Goal: Task Accomplishment & Management: Complete application form

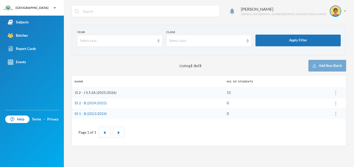
click at [113, 95] on link "JS 2 - J S S 2A (2025/2026)" at bounding box center [96, 93] width 42 height 4
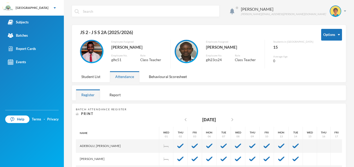
scroll to position [46, 0]
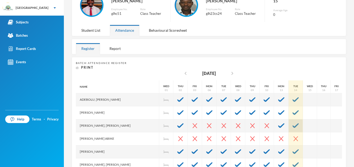
click at [290, 125] on div at bounding box center [296, 126] width 14 height 13
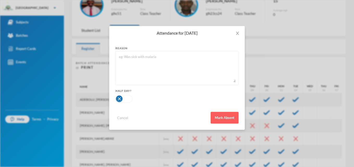
click at [327, 65] on div "Attendance for [DATE] reason Half Day? Cancel Mark Absent" at bounding box center [177, 83] width 354 height 167
click at [240, 32] on span "Close" at bounding box center [237, 33] width 15 height 15
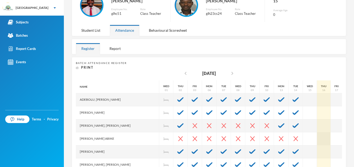
click at [317, 140] on div at bounding box center [324, 139] width 14 height 13
click at [317, 131] on div at bounding box center [324, 126] width 14 height 13
click at [317, 122] on div at bounding box center [324, 126] width 14 height 13
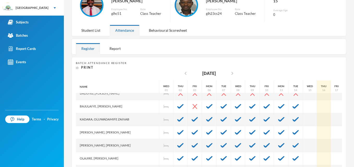
scroll to position [112, 0]
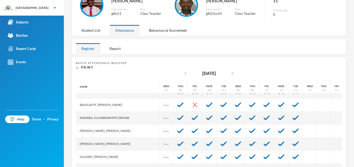
click at [343, 159] on div at bounding box center [350, 157] width 15 height 13
click at [343, 163] on div at bounding box center [350, 157] width 15 height 13
click at [343, 158] on div at bounding box center [350, 157] width 15 height 13
click at [240, 47] on div at bounding box center [242, 46] width 199 height 15
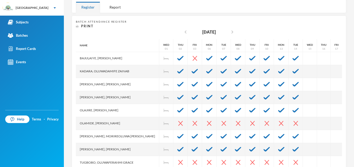
scroll to position [102, 0]
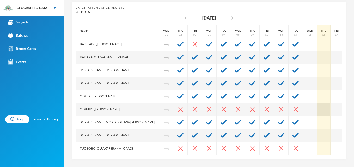
click at [317, 109] on div at bounding box center [324, 109] width 14 height 13
click at [317, 119] on div at bounding box center [324, 122] width 14 height 13
click at [317, 94] on div at bounding box center [324, 96] width 14 height 13
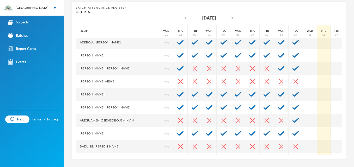
scroll to position [0, 0]
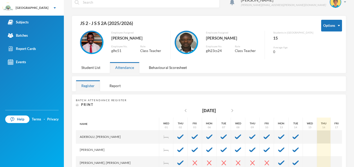
click at [317, 140] on div at bounding box center [324, 137] width 14 height 13
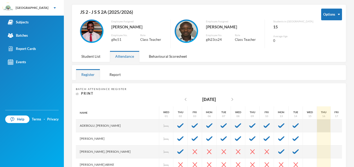
scroll to position [26, 0]
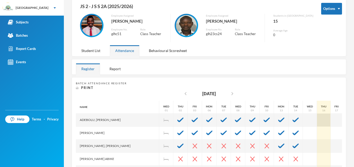
click at [317, 118] on div at bounding box center [324, 120] width 14 height 13
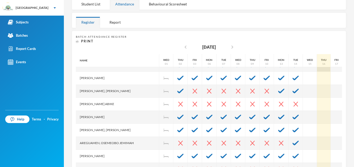
scroll to position [11, 0]
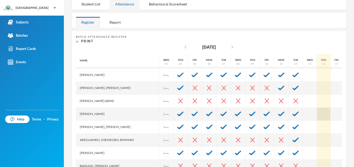
click at [317, 120] on div at bounding box center [324, 114] width 14 height 13
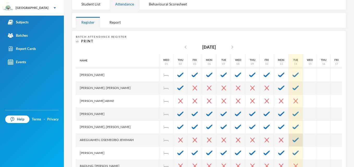
click at [293, 140] on img at bounding box center [296, 140] width 6 height 5
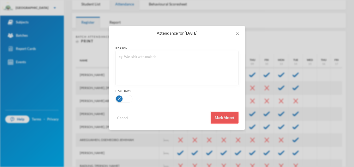
click at [230, 118] on button "Mark Absent" at bounding box center [225, 118] width 28 height 12
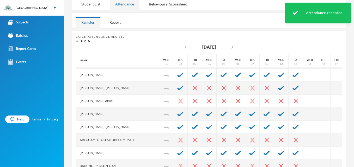
scroll to position [0, 0]
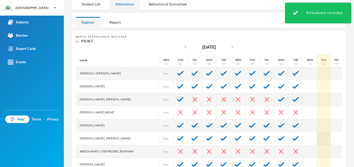
click at [317, 133] on div at bounding box center [324, 139] width 14 height 13
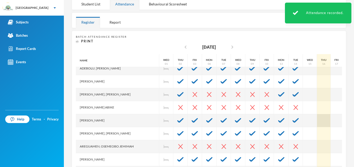
scroll to position [5, 0]
click at [317, 127] on div at bounding box center [324, 120] width 14 height 13
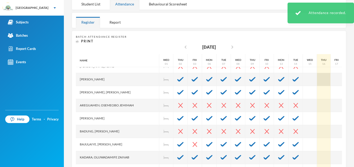
scroll to position [54, 0]
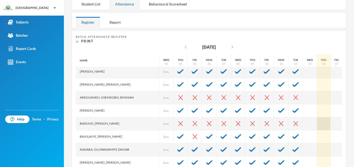
click at [318, 118] on div at bounding box center [324, 124] width 14 height 13
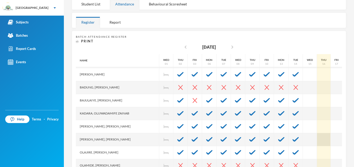
click at [317, 136] on div at bounding box center [324, 140] width 14 height 13
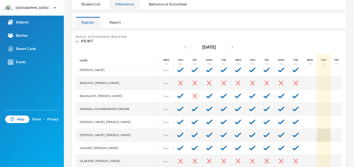
click at [317, 130] on div at bounding box center [324, 135] width 14 height 13
click at [317, 111] on div at bounding box center [324, 109] width 14 height 13
click at [320, 97] on div at bounding box center [324, 96] width 14 height 13
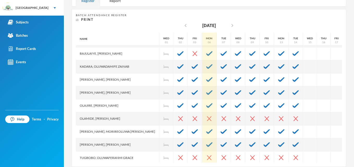
scroll to position [102, 0]
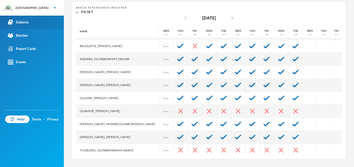
click at [23, 21] on div "Subjects" at bounding box center [18, 22] width 21 height 5
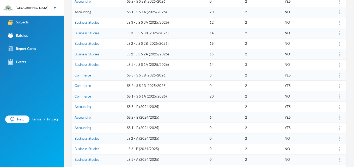
click at [87, 11] on link "Accounting" at bounding box center [83, 12] width 17 height 4
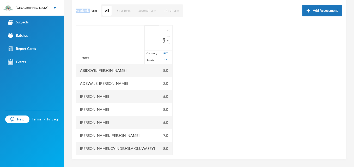
scroll to position [70, 0]
click at [87, 11] on p "Academic Term" at bounding box center [86, 11] width 21 height 4
click at [205, 44] on div "Name Category Points [PERSON_NAME], [PERSON_NAME], [PERSON_NAME] [PERSON_NAME] …" at bounding box center [209, 90] width 266 height 130
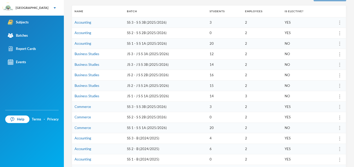
click at [94, 22] on td "Accounting" at bounding box center [98, 22] width 52 height 11
click at [86, 23] on link "Accounting" at bounding box center [83, 22] width 17 height 4
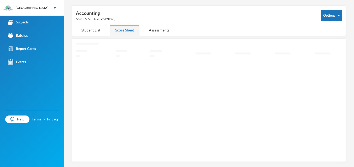
scroll to position [18, 0]
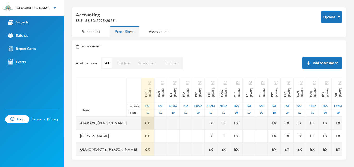
click at [154, 123] on div "8.0" at bounding box center [147, 123] width 13 height 13
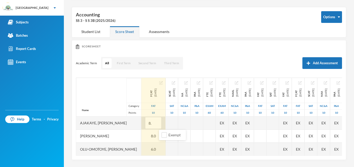
type input "8"
type input "4"
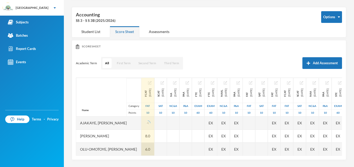
click at [154, 149] on div "6.0" at bounding box center [147, 149] width 13 height 13
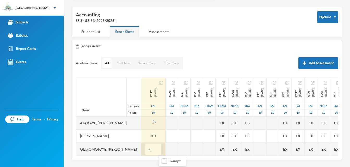
type input "6"
type input "4"
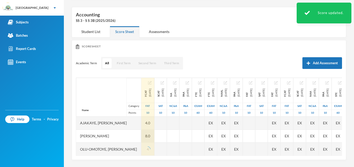
click at [154, 135] on div "8.0" at bounding box center [147, 136] width 13 height 13
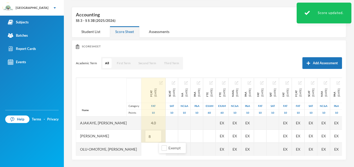
type input "8"
type input "4"
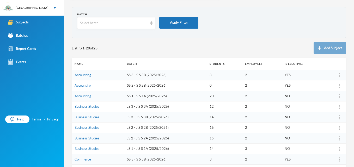
click at [91, 159] on td "Commerce" at bounding box center [98, 159] width 52 height 11
click at [88, 159] on link "Commerce" at bounding box center [83, 160] width 16 height 4
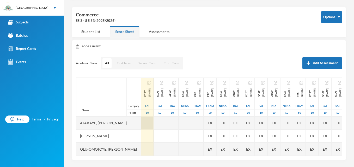
click at [154, 124] on div at bounding box center [147, 123] width 12 height 13
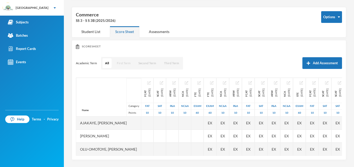
click at [126, 62] on button "First Term" at bounding box center [123, 63] width 19 height 10
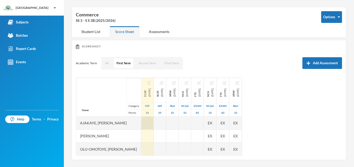
click at [154, 122] on div at bounding box center [147, 123] width 12 height 13
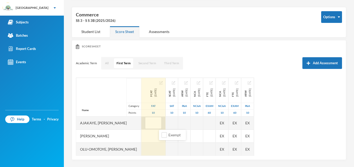
type input "8"
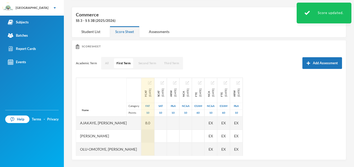
click at [154, 134] on div at bounding box center [147, 136] width 13 height 13
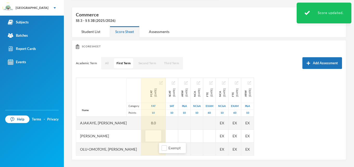
type input "8"
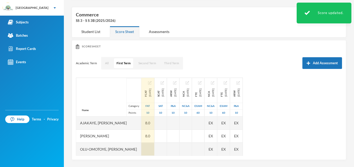
click at [154, 150] on div at bounding box center [147, 149] width 13 height 13
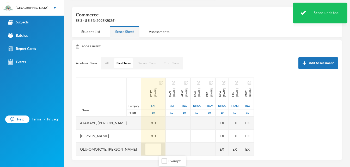
type input "6"
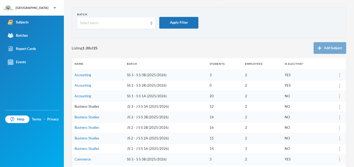
click at [82, 107] on link "Business Studies" at bounding box center [87, 107] width 25 height 4
click at [85, 118] on link "Business Studies" at bounding box center [87, 117] width 25 height 4
click at [141, 128] on td "JS 2 - J S S 2B (2025/2026)" at bounding box center [165, 128] width 83 height 11
click at [86, 139] on link "Business Studies" at bounding box center [87, 138] width 25 height 4
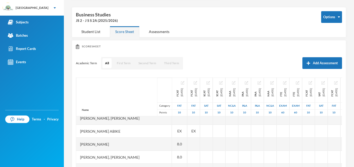
scroll to position [72, 0]
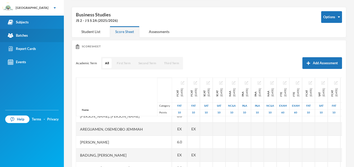
click at [272, 42] on div "Scoresheet Academic Term All First Term Second Term Third Term Add Assessment N…" at bounding box center [209, 126] width 275 height 172
click at [11, 41] on link "Batches" at bounding box center [32, 35] width 64 height 13
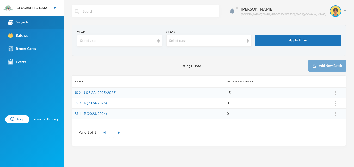
click at [24, 22] on div "Subjects" at bounding box center [18, 22] width 21 height 5
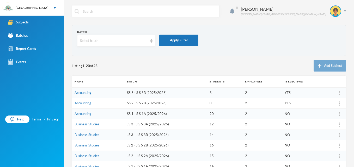
click at [329, 88] on td at bounding box center [335, 93] width 22 height 11
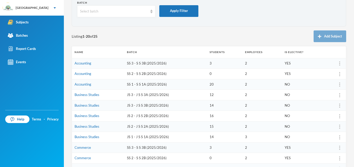
scroll to position [33, 0]
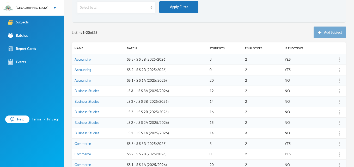
click at [348, 104] on div "[PERSON_NAME] Ahmed [EMAIL_ADDRESS][PERSON_NAME][DOMAIN_NAME] Batch Select batc…" at bounding box center [209, 83] width 290 height 167
click at [92, 111] on link "Business Studies" at bounding box center [87, 112] width 25 height 4
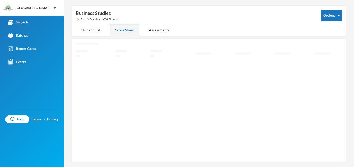
scroll to position [18, 0]
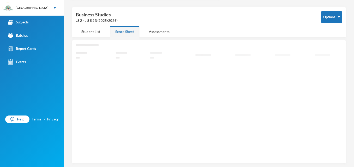
click at [92, 111] on icon "Loading interface..." at bounding box center [209, 101] width 266 height 114
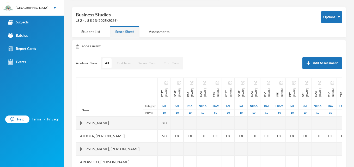
scroll to position [33, 0]
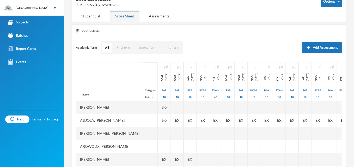
drag, startPoint x: 92, startPoint y: 111, endPoint x: 130, endPoint y: 80, distance: 49.3
click at [130, 80] on div "Name Category Points" at bounding box center [116, 81] width 81 height 39
click at [120, 45] on button "First Term" at bounding box center [123, 48] width 19 height 10
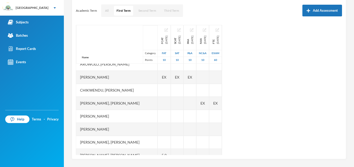
scroll to position [46, 0]
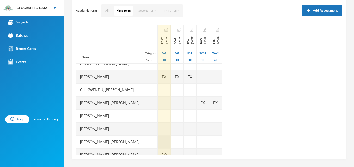
click at [169, 142] on div at bounding box center [164, 142] width 13 height 13
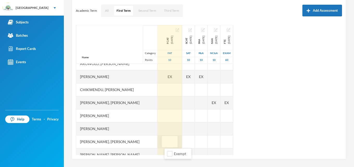
type input "6"
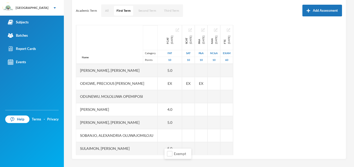
scroll to position [130, 0]
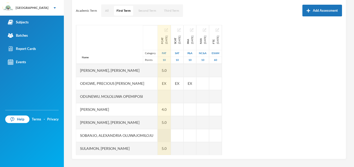
click at [170, 137] on div at bounding box center [164, 135] width 13 height 13
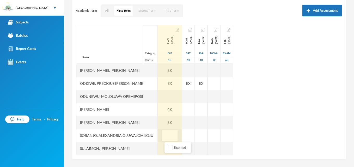
type input "6"
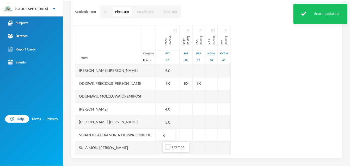
scroll to position [144, 0]
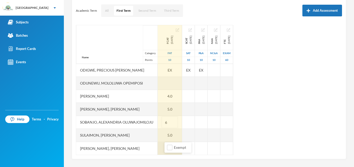
click at [162, 145] on div at bounding box center [170, 148] width 24 height 13
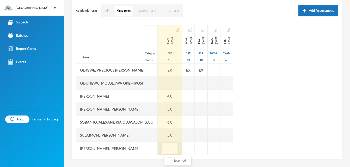
type input "7"
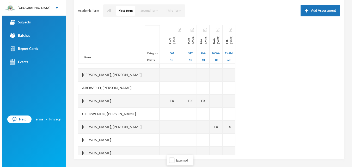
scroll to position [0, 0]
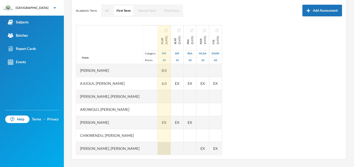
click at [169, 146] on div at bounding box center [164, 148] width 13 height 13
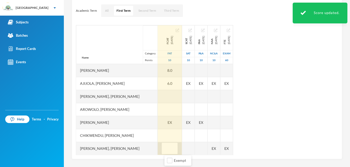
type input "8"
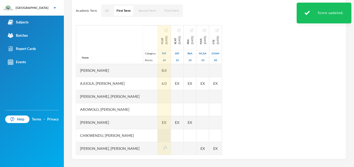
click at [169, 134] on div at bounding box center [164, 135] width 13 height 13
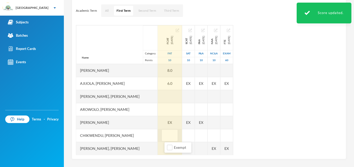
type input "7"
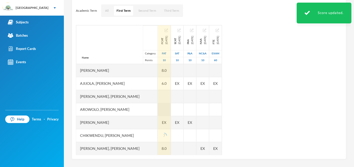
click at [171, 109] on div at bounding box center [164, 109] width 13 height 13
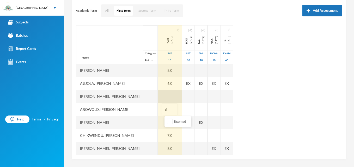
click at [173, 97] on div at bounding box center [170, 96] width 24 height 13
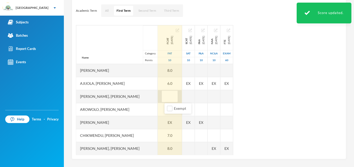
type input "5"
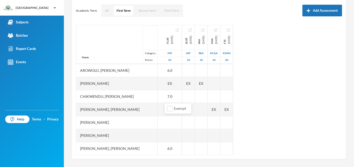
scroll to position [44, 0]
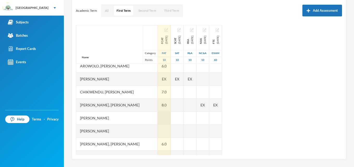
click at [171, 117] on div at bounding box center [164, 118] width 13 height 13
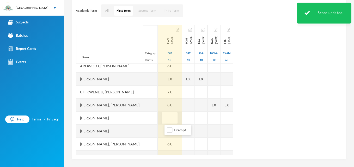
type input "6"
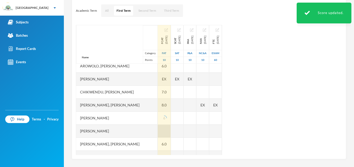
click at [162, 130] on div at bounding box center [164, 131] width 13 height 13
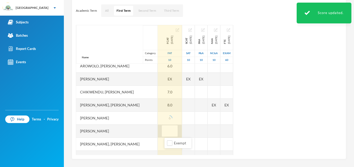
type input "7"
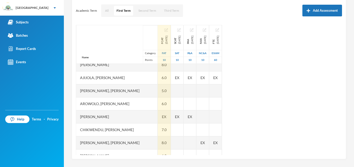
scroll to position [0, 0]
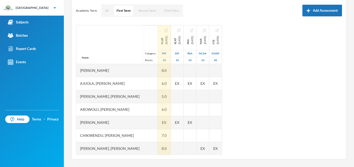
click at [312, 127] on div "Name Category Points [PERSON_NAME], [PERSON_NAME], [PERSON_NAME], [PERSON_NAME]…" at bounding box center [209, 90] width 266 height 130
click at [12, 122] on link "Help" at bounding box center [17, 120] width 24 height 8
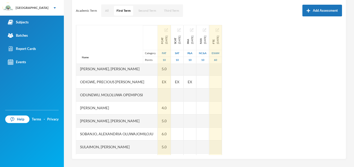
scroll to position [144, 0]
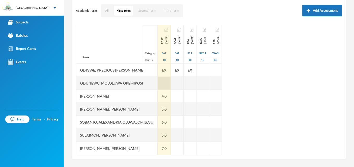
click at [170, 83] on div at bounding box center [164, 83] width 13 height 13
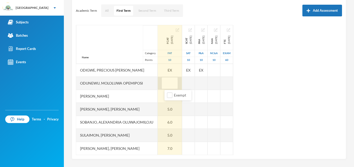
type input "6"
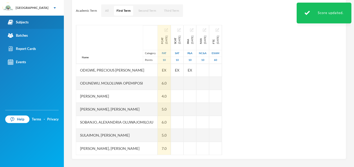
click at [26, 22] on div "Subjects" at bounding box center [18, 22] width 21 height 5
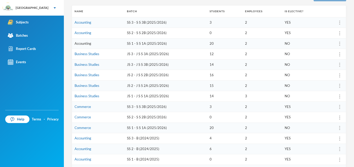
click at [88, 43] on link "Accounting" at bounding box center [83, 43] width 17 height 4
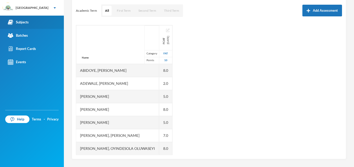
click at [30, 21] on link "Subjects" at bounding box center [32, 22] width 64 height 13
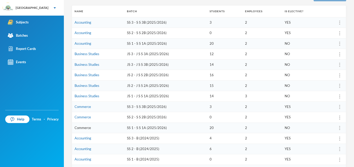
click at [84, 129] on link "Commerce" at bounding box center [83, 128] width 16 height 4
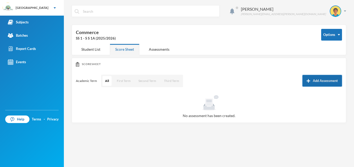
click at [324, 80] on button "Add Assessment" at bounding box center [323, 81] width 40 height 12
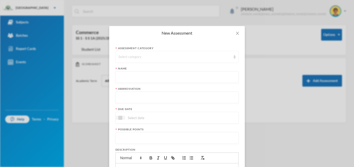
click at [153, 56] on div "Select category" at bounding box center [174, 57] width 113 height 5
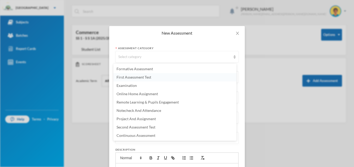
click at [133, 77] on span "First Assessment Test" at bounding box center [134, 77] width 35 height 4
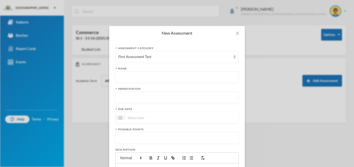
click at [128, 78] on input "text" at bounding box center [176, 78] width 117 height 12
click at [124, 76] on input "FIRDT ASSE" at bounding box center [176, 78] width 117 height 12
click at [136, 77] on input "FIRST ASSE" at bounding box center [176, 78] width 117 height 12
type input "FIRST ASSESSMENT TEST"
click at [118, 98] on input "text" at bounding box center [176, 98] width 117 height 12
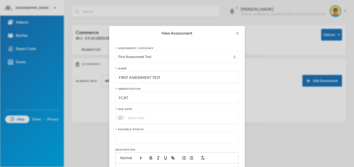
type input "FCAT"
click at [133, 118] on input at bounding box center [147, 118] width 44 height 6
click at [163, 157] on div "10" at bounding box center [164, 157] width 8 height 8
type input "[DATE]"
click at [148, 137] on input "number" at bounding box center [176, 139] width 117 height 12
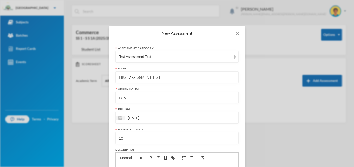
type input "10"
type button "ordered"
type button "bullet"
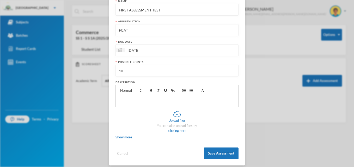
scroll to position [72, 0]
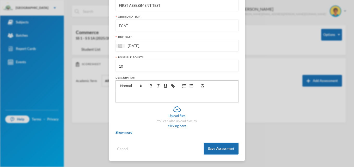
click at [224, 149] on button "Save Assessment" at bounding box center [221, 149] width 35 height 12
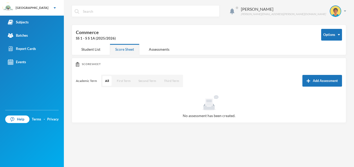
scroll to position [46, 0]
click at [89, 51] on div "Student List" at bounding box center [91, 49] width 30 height 11
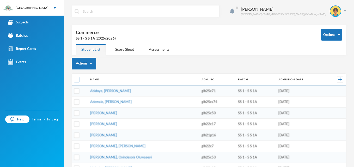
click at [76, 80] on input "checkbox" at bounding box center [76, 79] width 5 height 5
checkbox input "true"
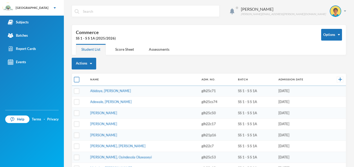
checkbox input "true"
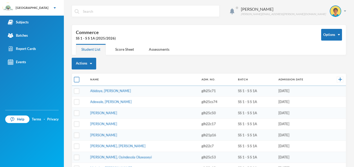
checkbox input "true"
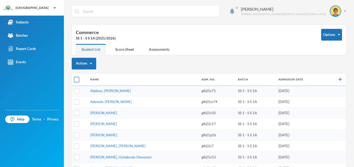
checkbox input "true"
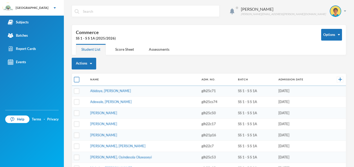
checkbox input "true"
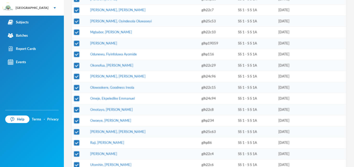
scroll to position [145, 0]
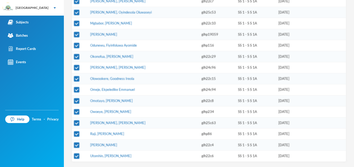
click at [350, 90] on div "[PERSON_NAME] Ahmed [EMAIL_ADDRESS][PERSON_NAME][DOMAIN_NAME] Options Commerce …" at bounding box center [209, 83] width 290 height 167
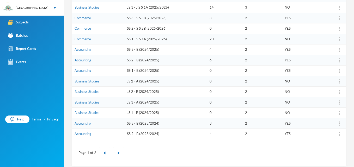
scroll to position [164, 0]
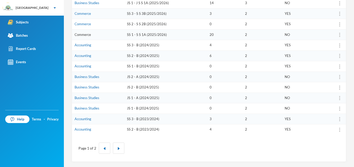
click at [87, 33] on link "Commerce" at bounding box center [83, 35] width 16 height 4
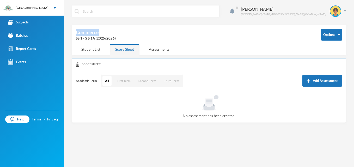
click at [87, 33] on div "Commerce SS 1 - S S 1A (2025/2026)" at bounding box center [195, 35] width 238 height 12
